Goal: Task Accomplishment & Management: Manage account settings

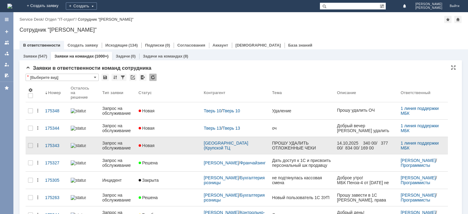
click at [111, 141] on div "Запрос на обслуживание" at bounding box center [117, 146] width 31 height 10
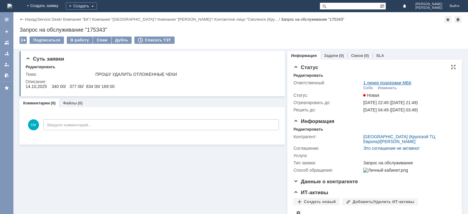
click at [379, 85] on link "1 линия поддержки МБК" at bounding box center [387, 82] width 48 height 5
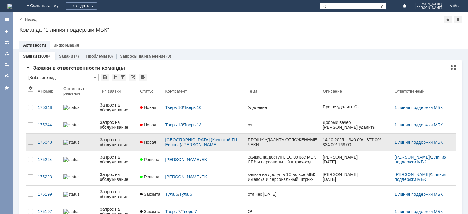
click at [105, 142] on div "Запрос на обслуживание" at bounding box center [118, 142] width 36 height 10
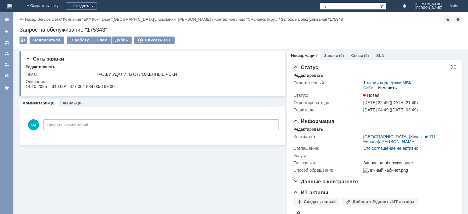
click at [386, 89] on div "Изменить" at bounding box center [387, 88] width 19 height 5
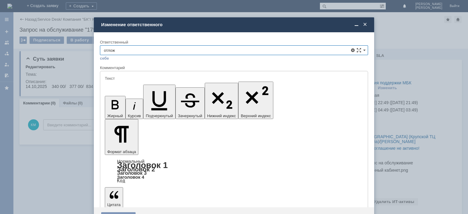
click at [138, 85] on span "Отложенные чеки" at bounding box center [234, 84] width 260 height 5
type input "Отложенные чеки"
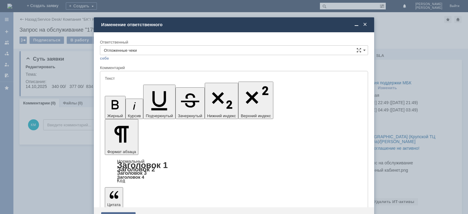
click at [117, 212] on div "Сохранить" at bounding box center [118, 217] width 34 height 10
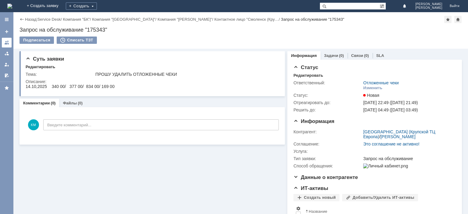
click at [5, 45] on link at bounding box center [7, 43] width 10 height 10
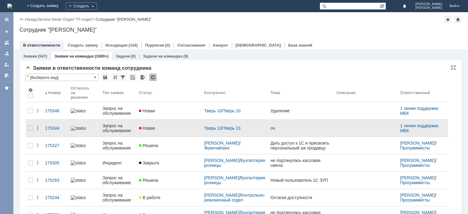
click at [113, 124] on div "Запрос на обслуживание" at bounding box center [118, 128] width 32 height 10
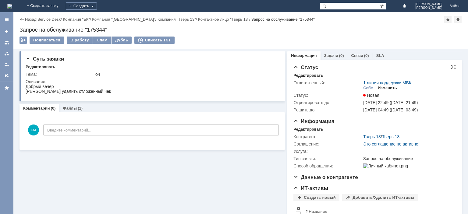
click at [383, 87] on div "Изменить" at bounding box center [387, 88] width 19 height 5
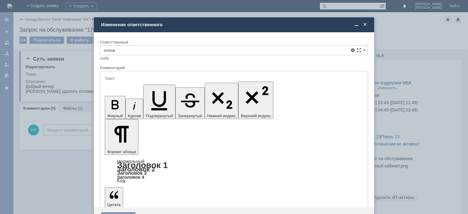
click at [155, 82] on span "Отложенные чеки" at bounding box center [234, 84] width 260 height 5
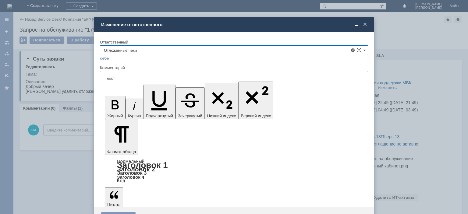
type input "Отложенные чеки"
click at [108, 212] on div "Сохранить" at bounding box center [118, 217] width 34 height 10
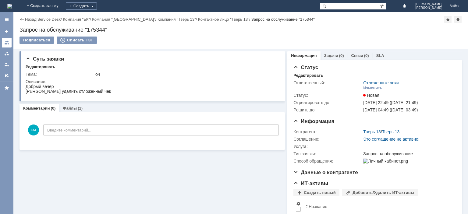
click at [8, 42] on div at bounding box center [6, 42] width 5 height 5
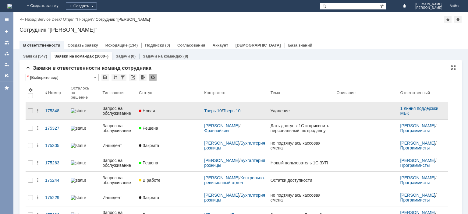
click at [121, 106] on div "Запрос на обслуживание" at bounding box center [118, 111] width 32 height 10
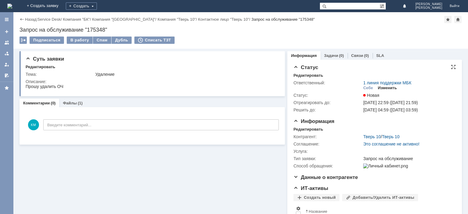
click at [389, 87] on div "Изменить" at bounding box center [387, 88] width 19 height 5
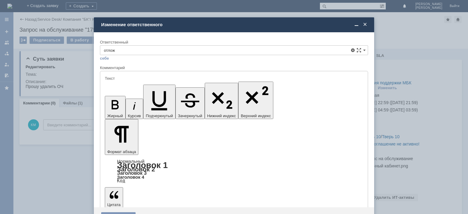
drag, startPoint x: 130, startPoint y: 83, endPoint x: 13, endPoint y: 4, distance: 140.3
click at [130, 83] on span "Отложенные чеки" at bounding box center [234, 84] width 260 height 5
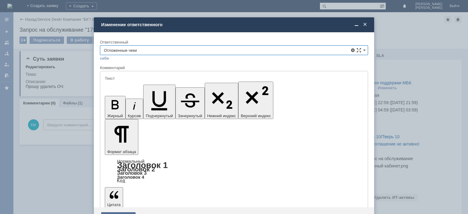
type input "Отложенные чеки"
click at [121, 212] on div "Сохранить" at bounding box center [118, 217] width 34 height 10
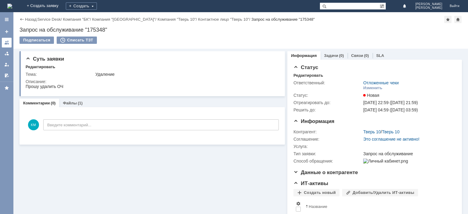
click at [7, 44] on div at bounding box center [6, 42] width 5 height 5
